Goal: Transaction & Acquisition: Purchase product/service

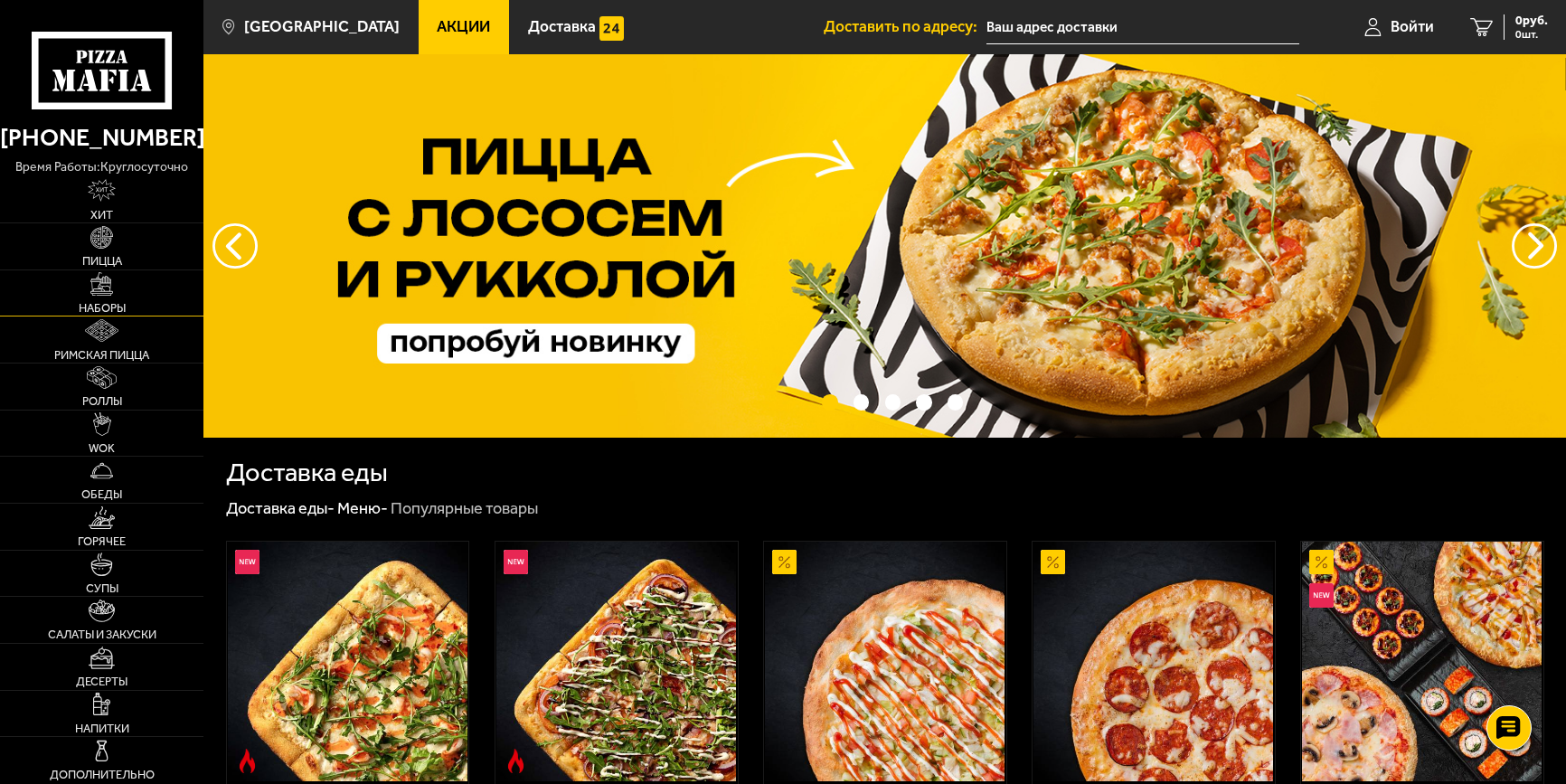
click at [90, 274] on link "Наборы" at bounding box center [101, 294] width 203 height 46
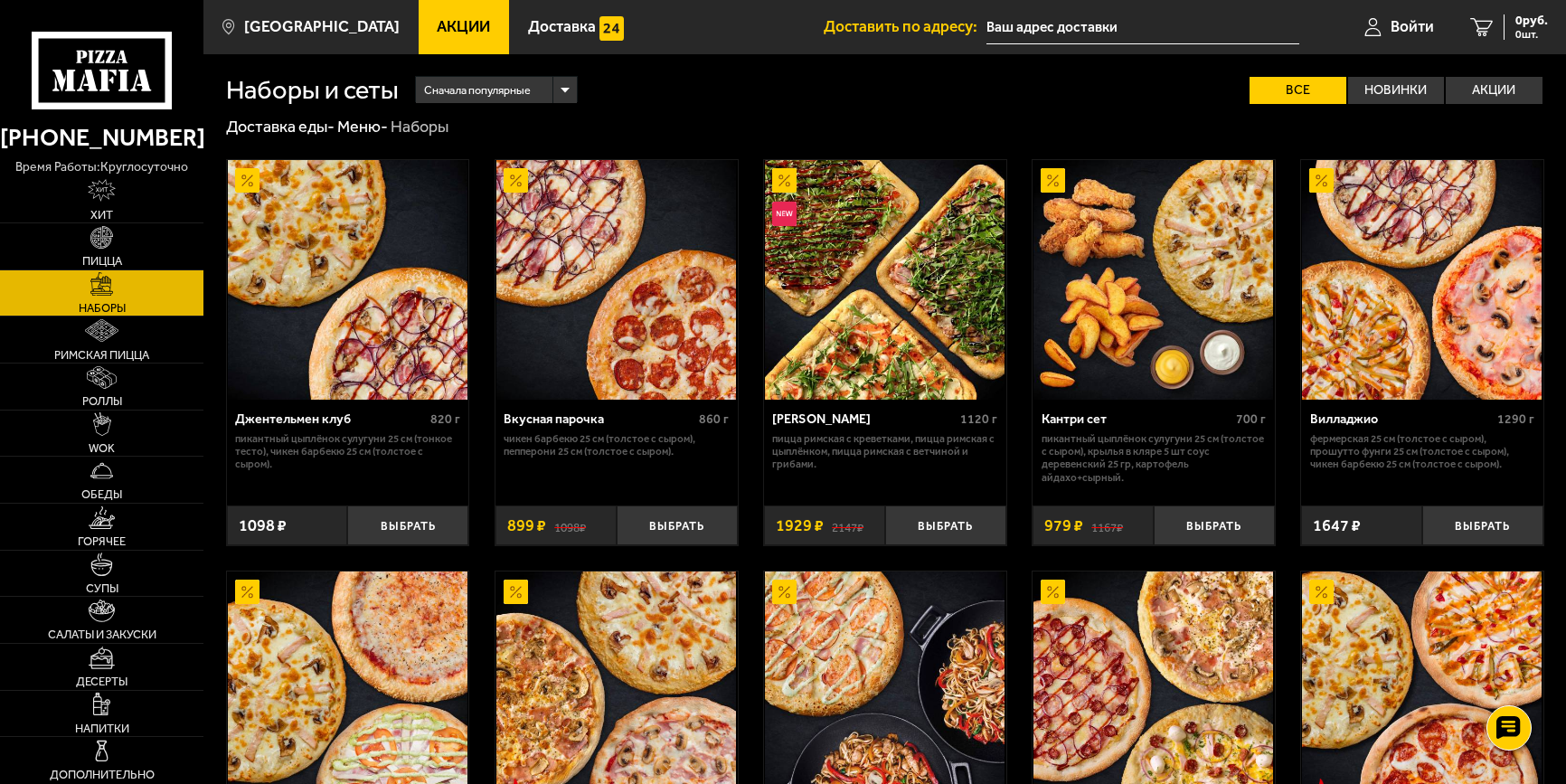
click at [507, 88] on span "Сначала популярные" at bounding box center [477, 90] width 107 height 31
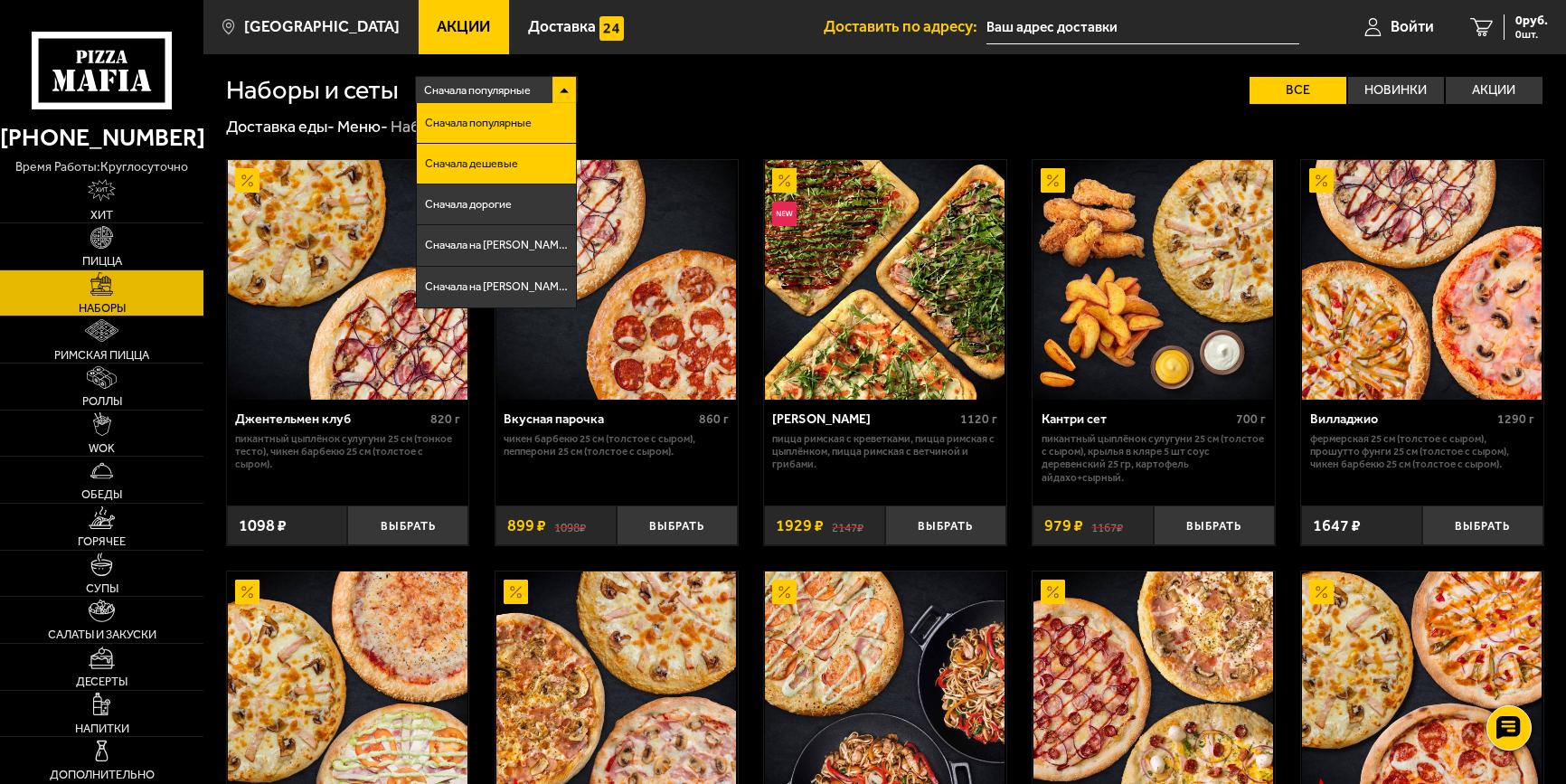
click at [491, 150] on li "Сначала дешевые" at bounding box center [497, 164] width 159 height 41
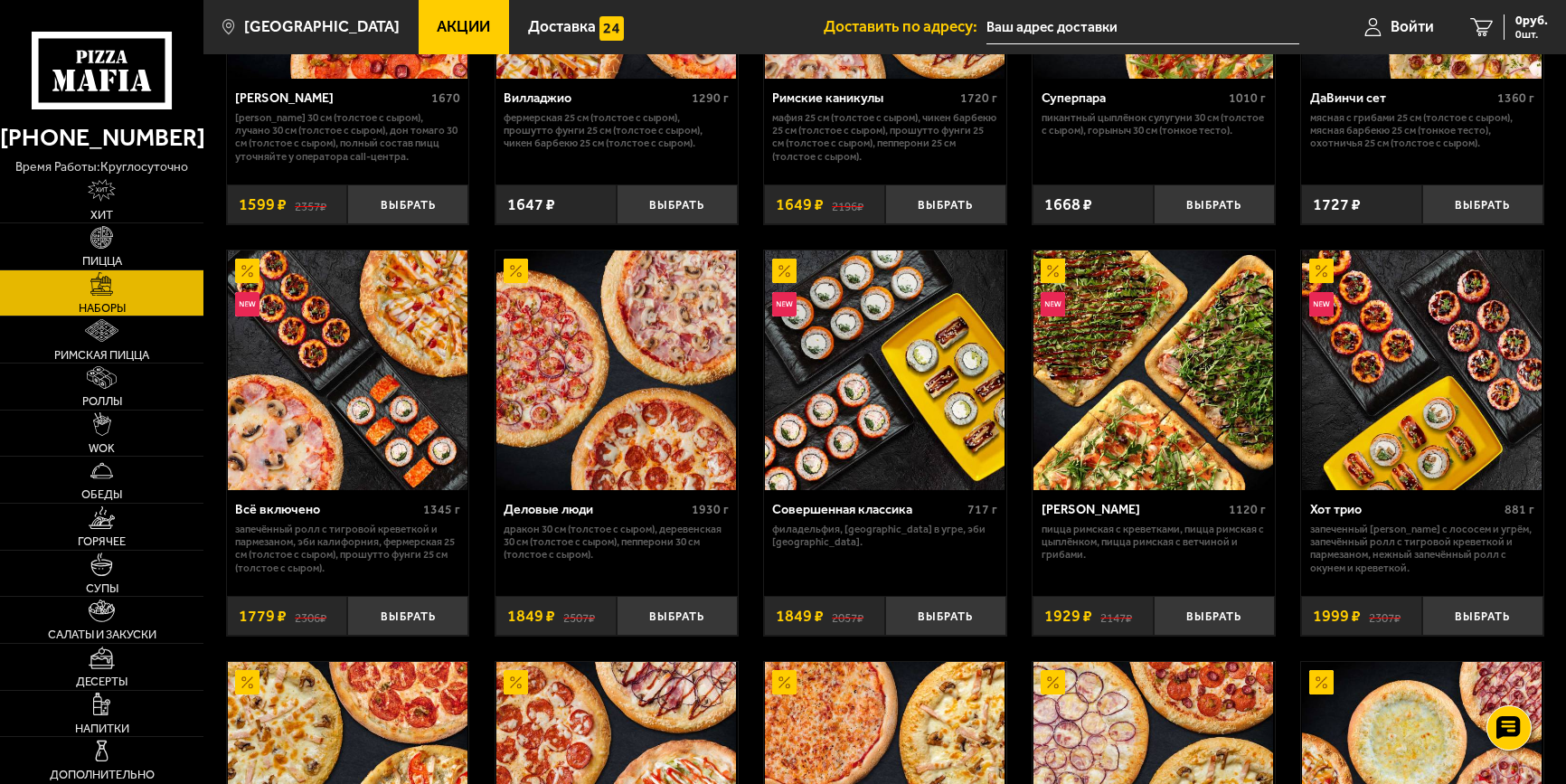
scroll to position [1145, 0]
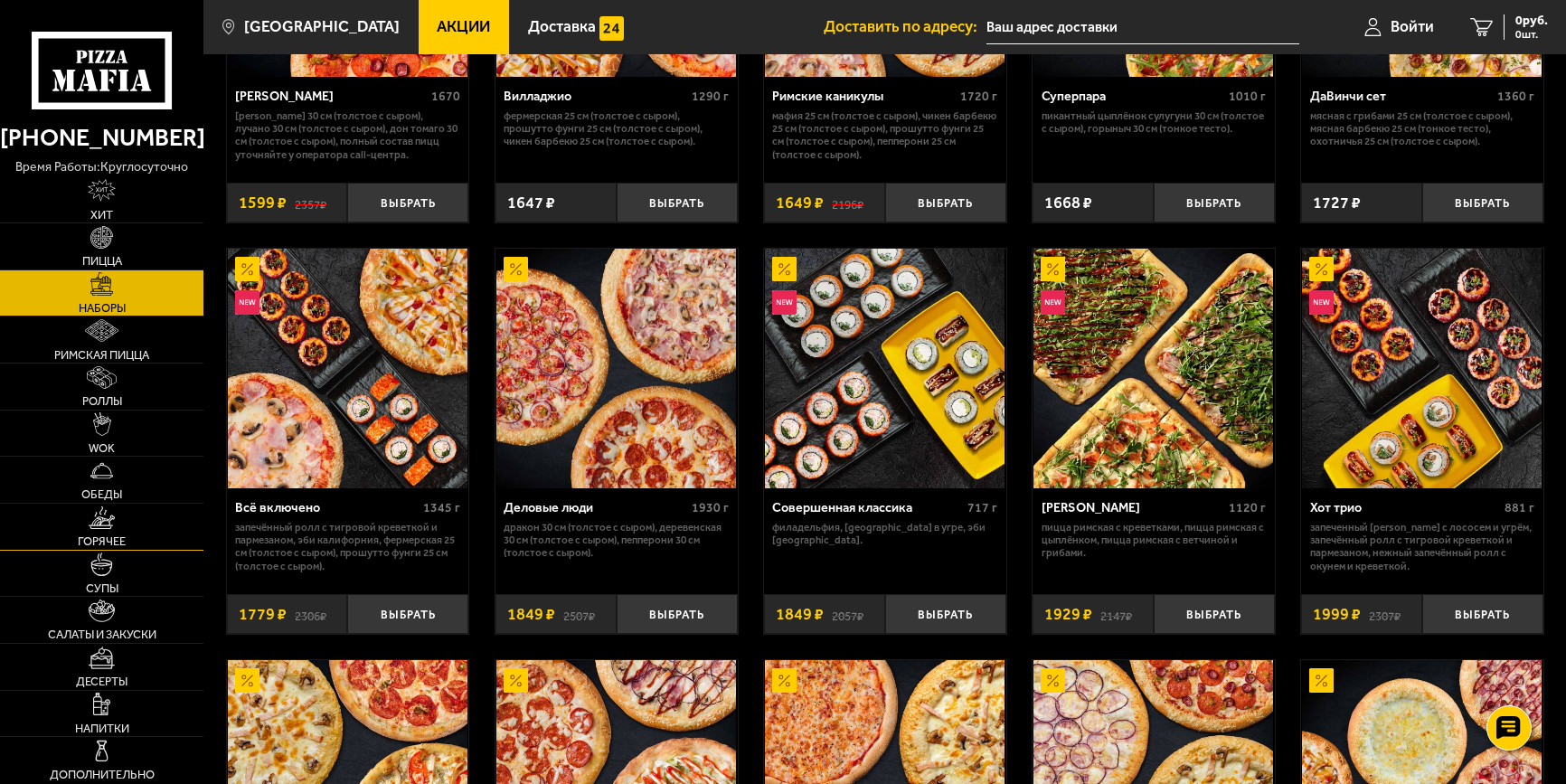
click at [119, 522] on link "Горячее" at bounding box center [101, 526] width 203 height 46
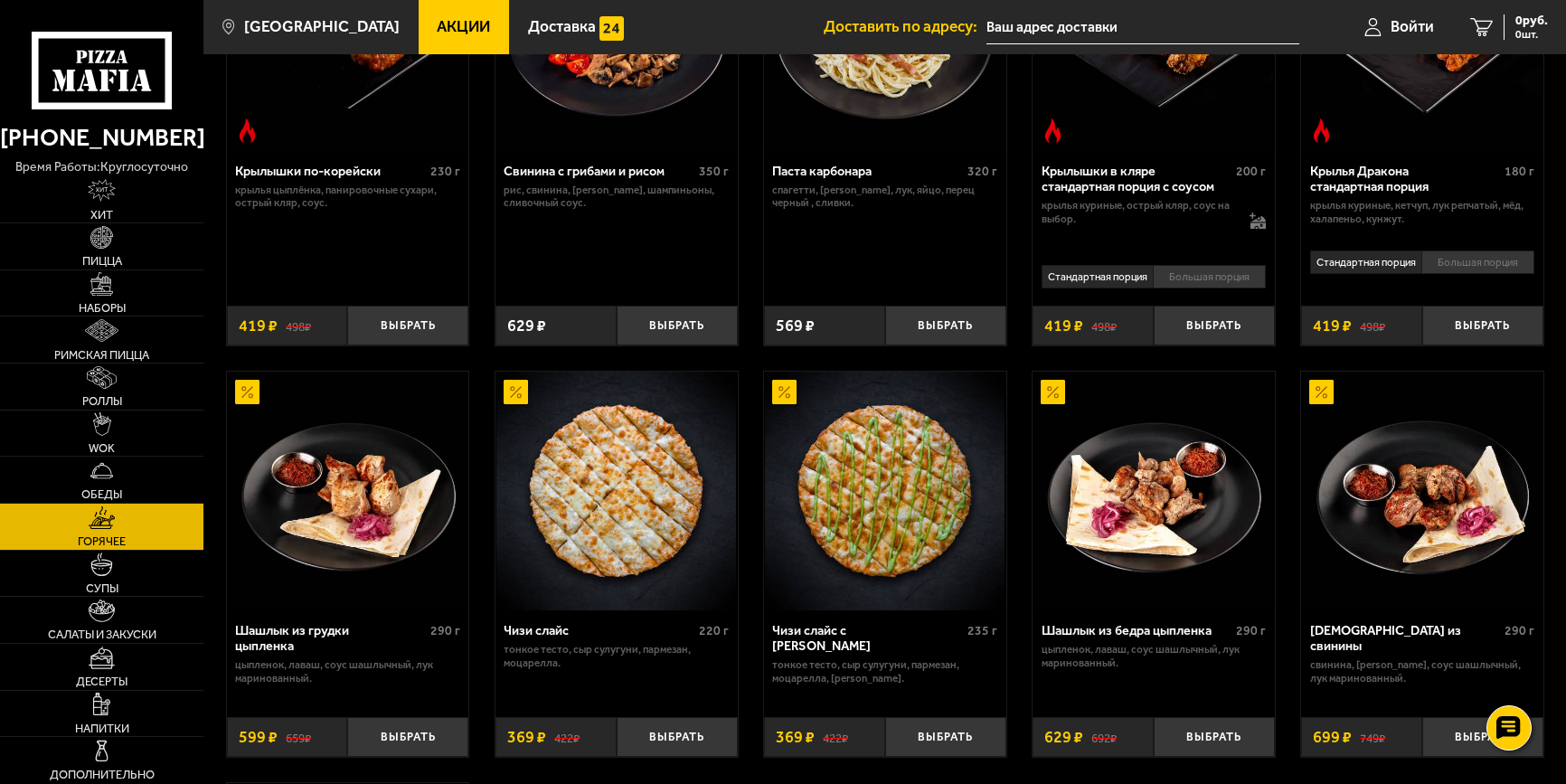
scroll to position [482, 0]
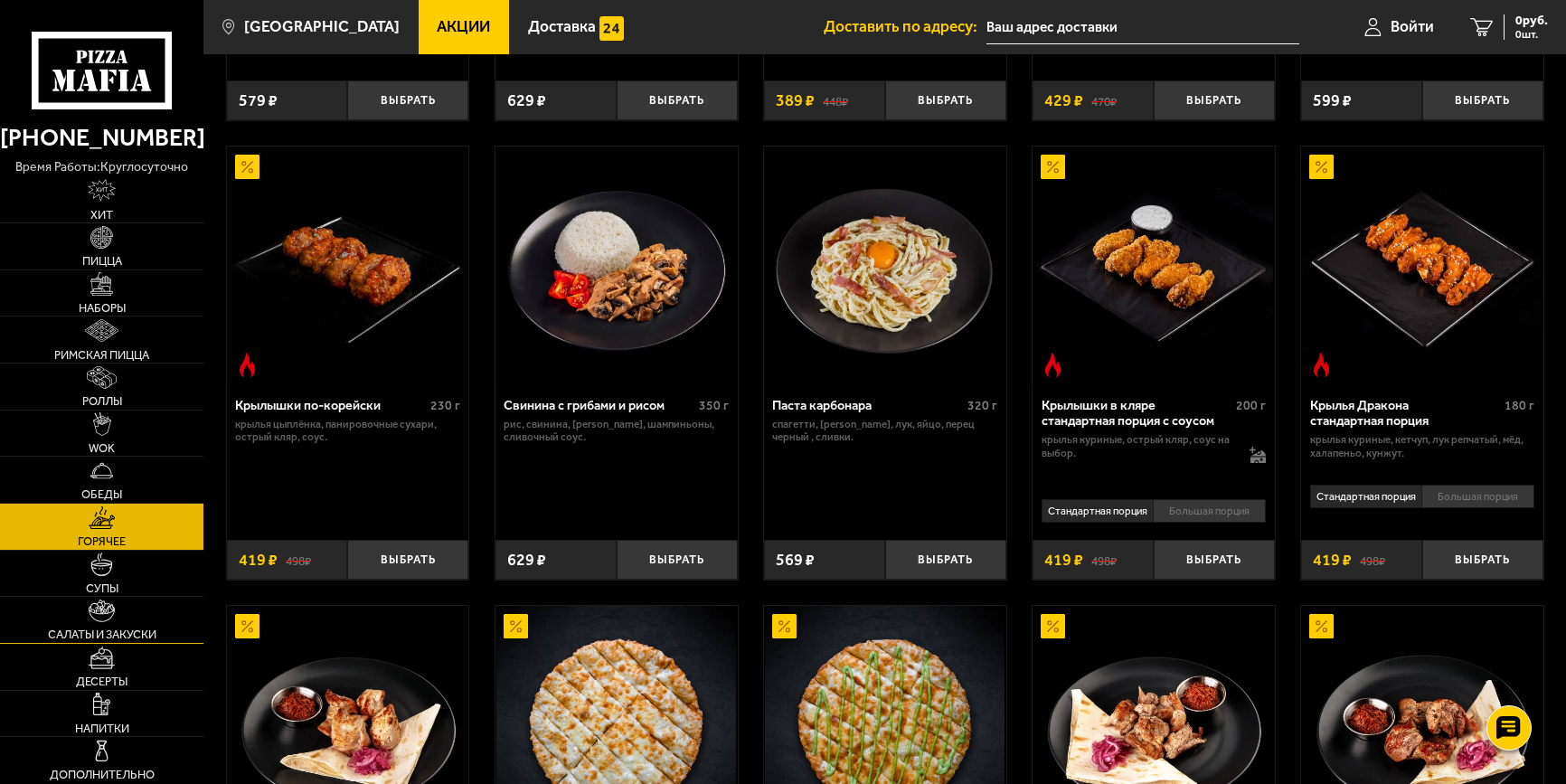
click at [134, 633] on span "Салаты и закуски" at bounding box center [102, 634] width 108 height 12
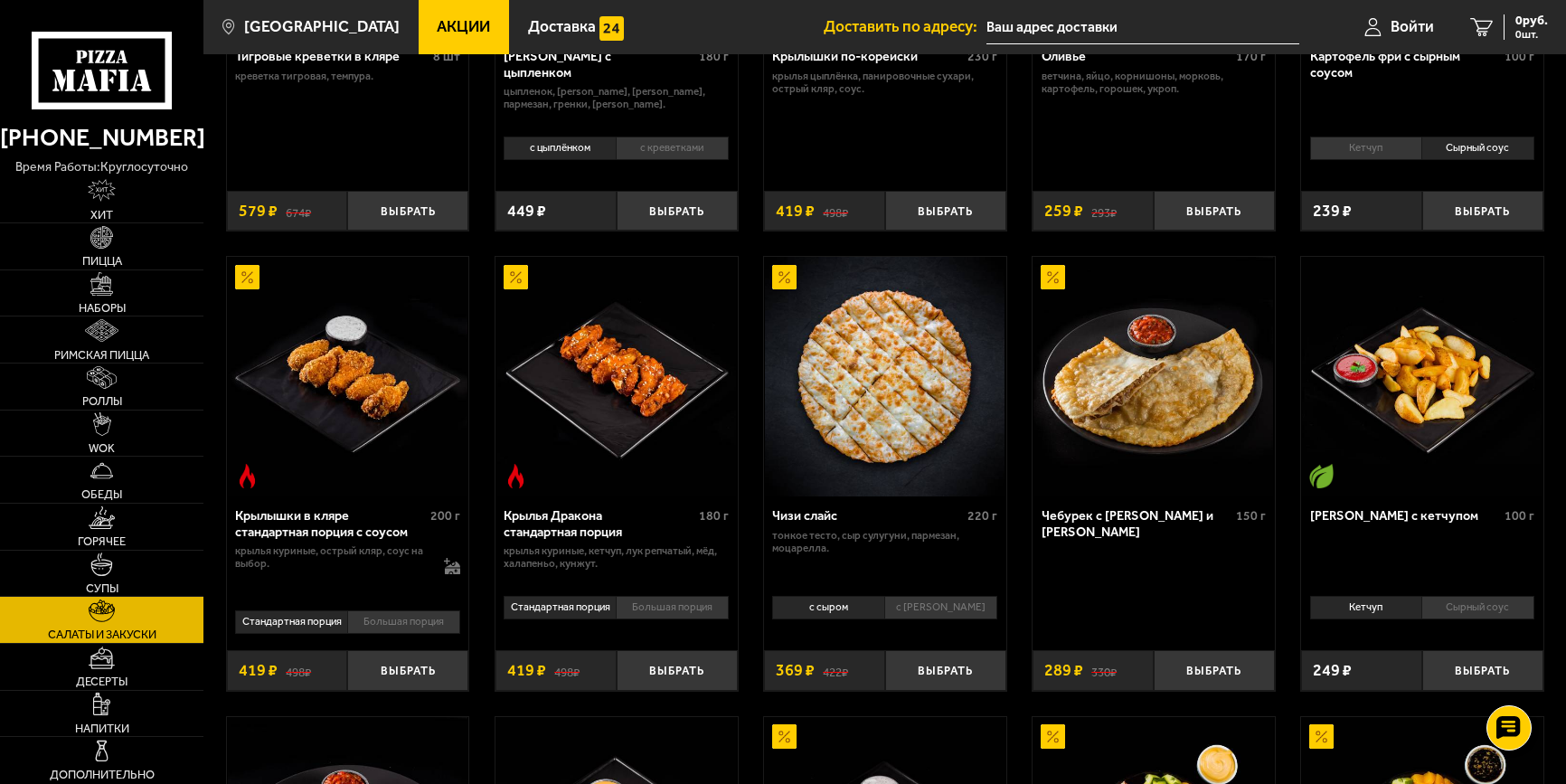
scroll to position [361, 0]
